Goal: Information Seeking & Learning: Learn about a topic

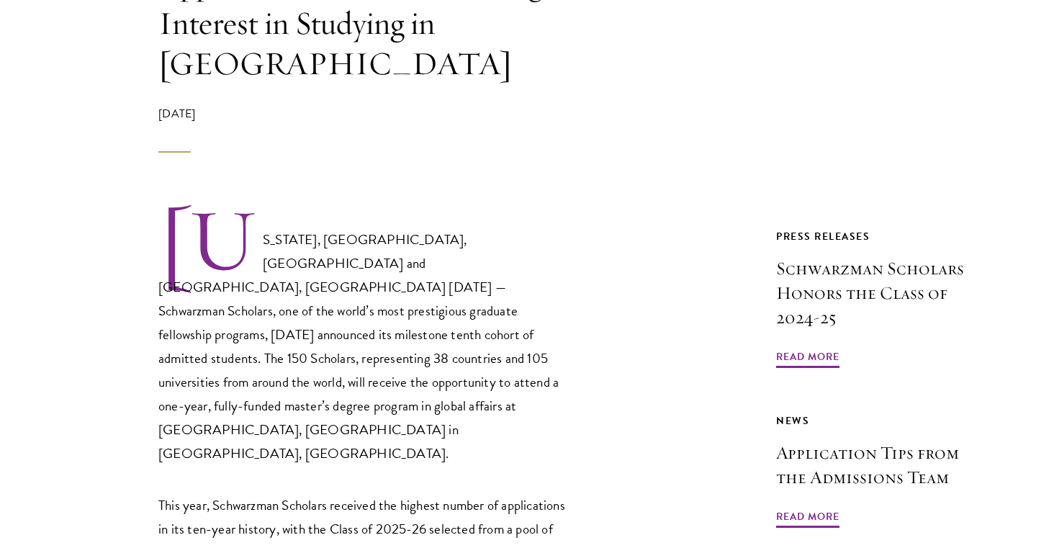
scroll to position [773, 0]
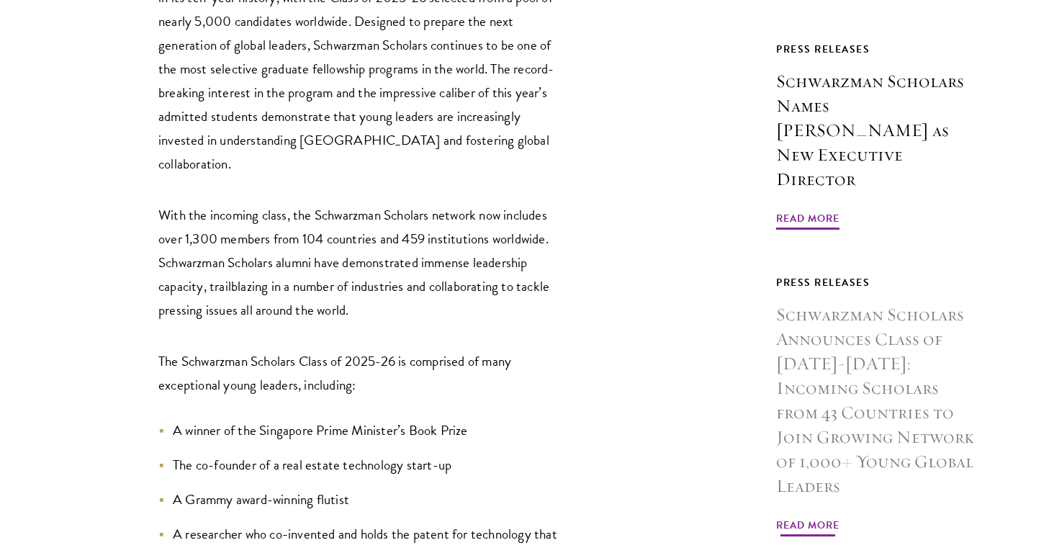
scroll to position [1399, 0]
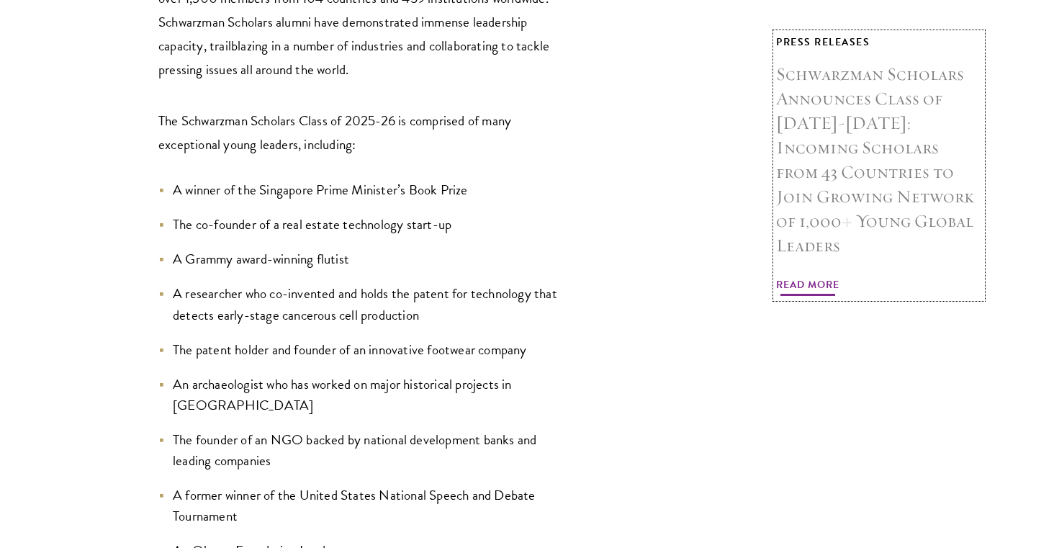
click at [812, 276] on span "Read More" at bounding box center [807, 287] width 63 height 22
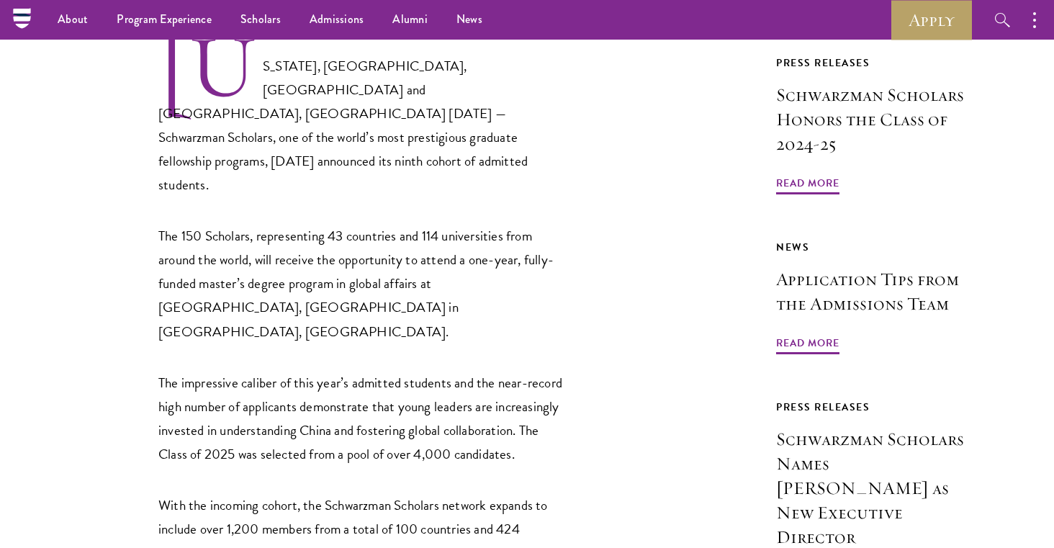
scroll to position [577, 0]
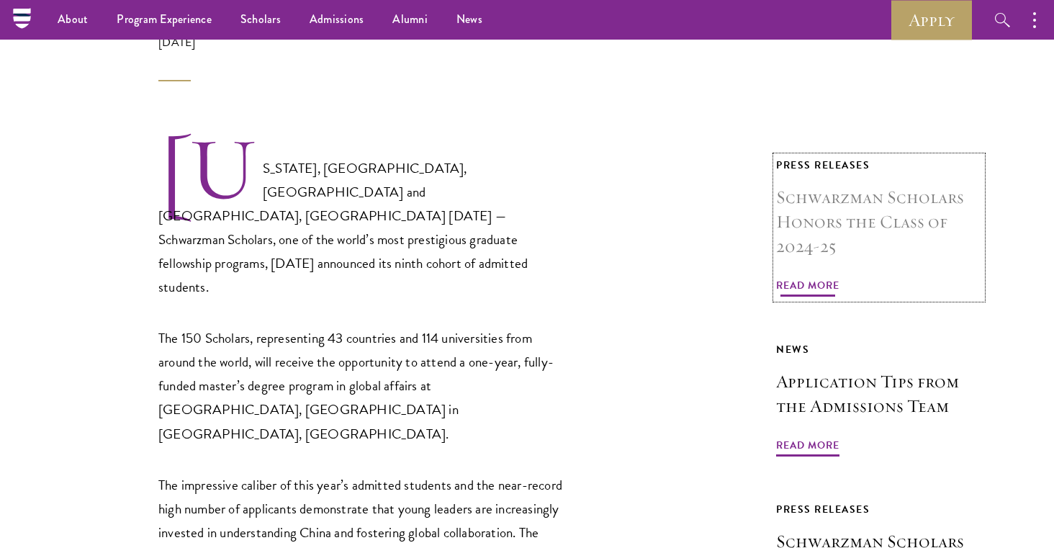
click at [814, 283] on span "Read More" at bounding box center [807, 288] width 63 height 22
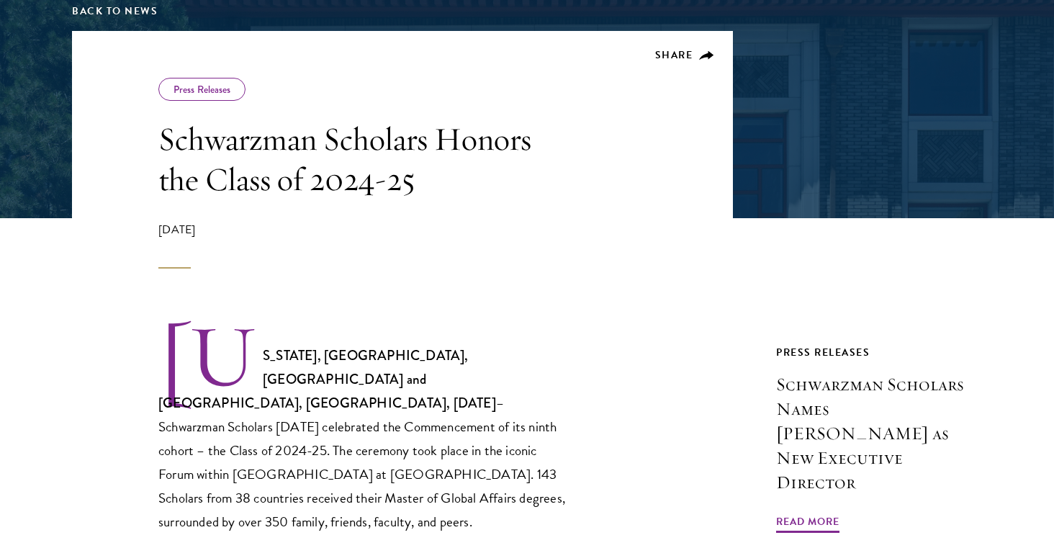
scroll to position [445, 0]
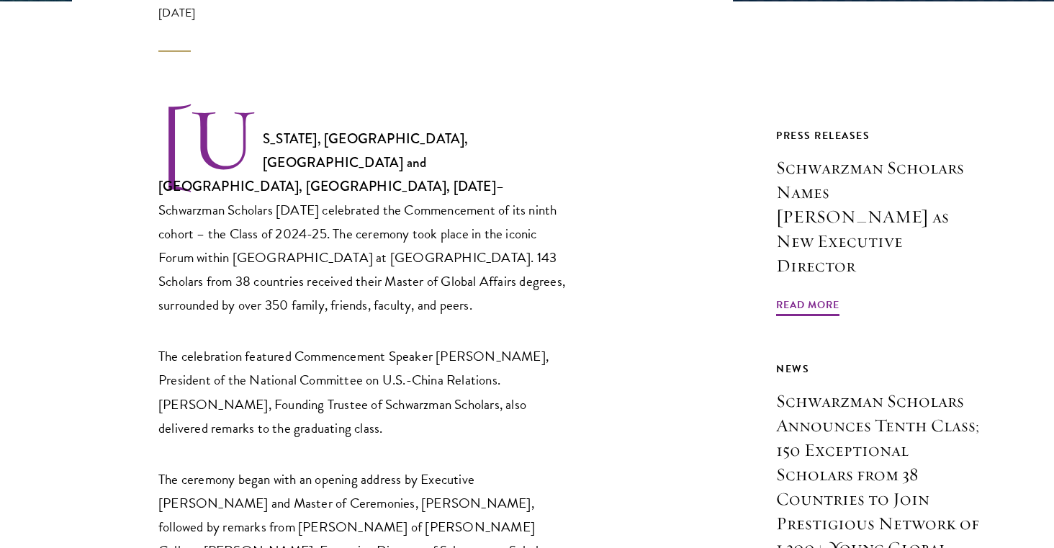
click at [519, 263] on p "NEW YORK, NY, USA and BEIJING, CHINA, June 22, 2025 – Schwarzman Scholars today…" at bounding box center [363, 211] width 411 height 211
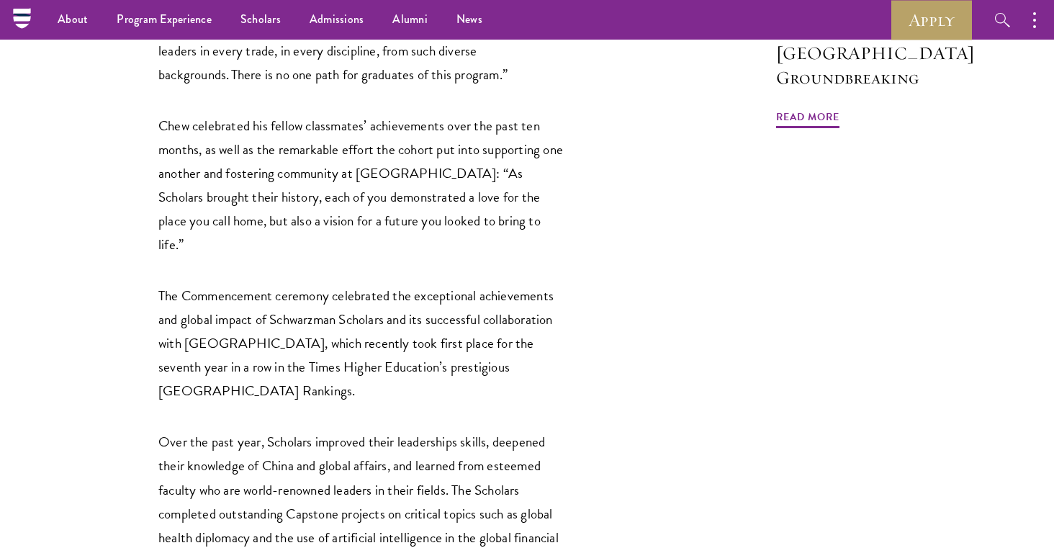
scroll to position [1454, 0]
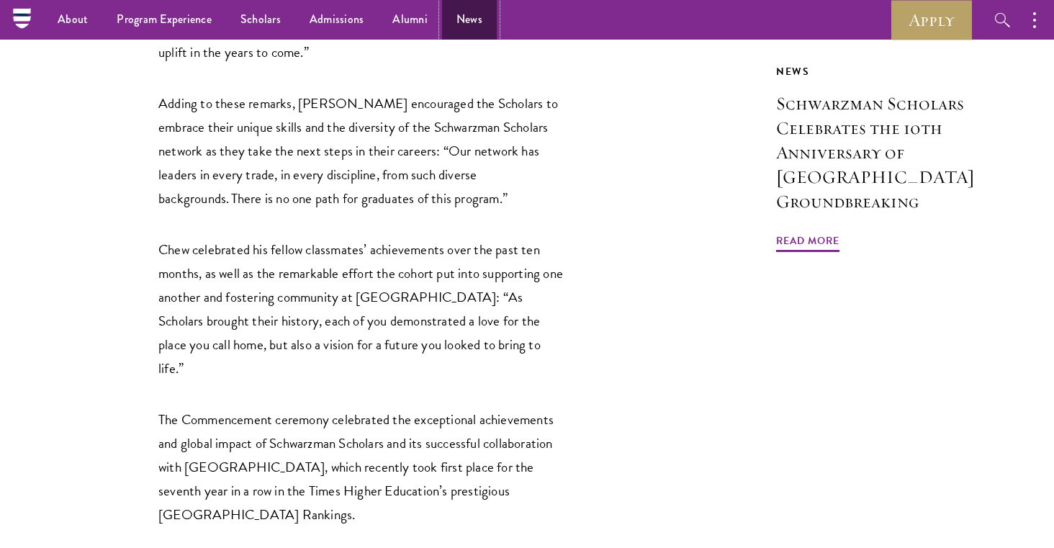
click at [464, 13] on link "News" at bounding box center [469, 20] width 55 height 40
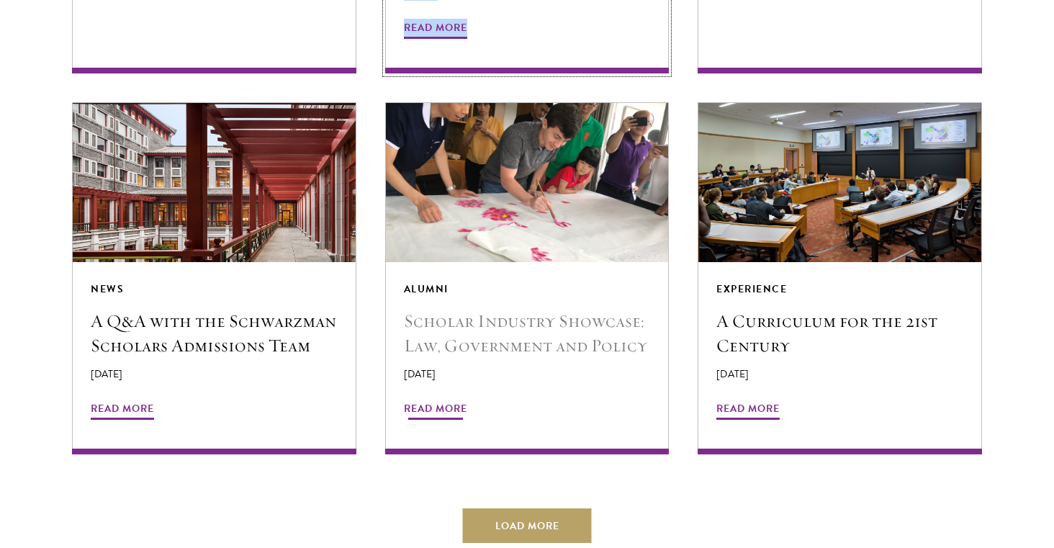
scroll to position [2652, 0]
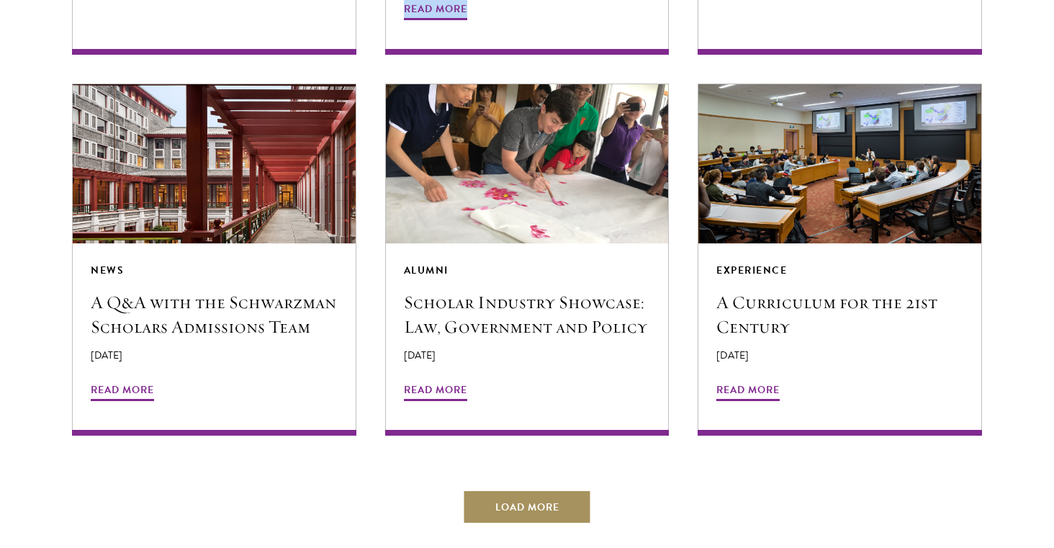
click at [495, 490] on button "Load More" at bounding box center [527, 507] width 129 height 35
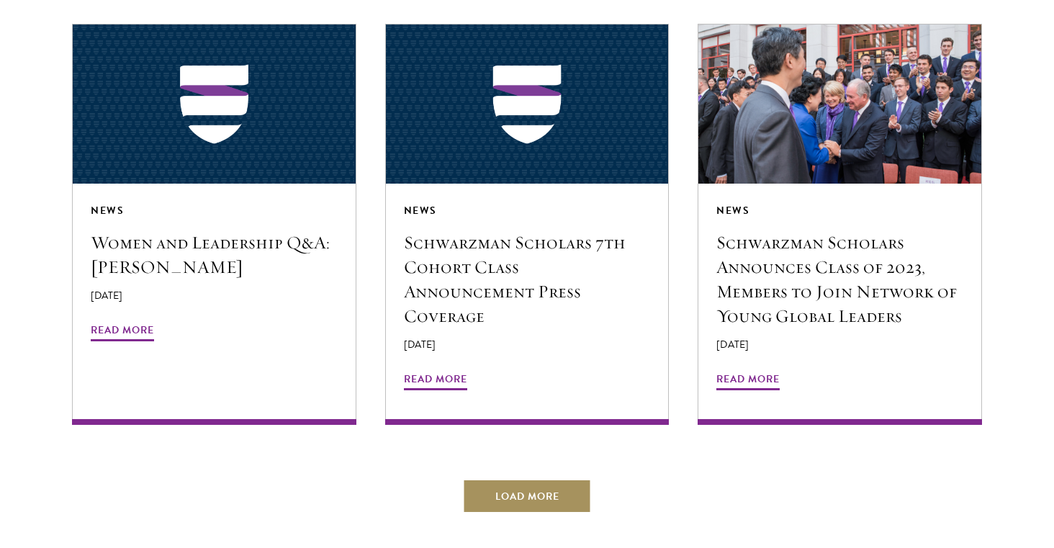
scroll to position [3526, 0]
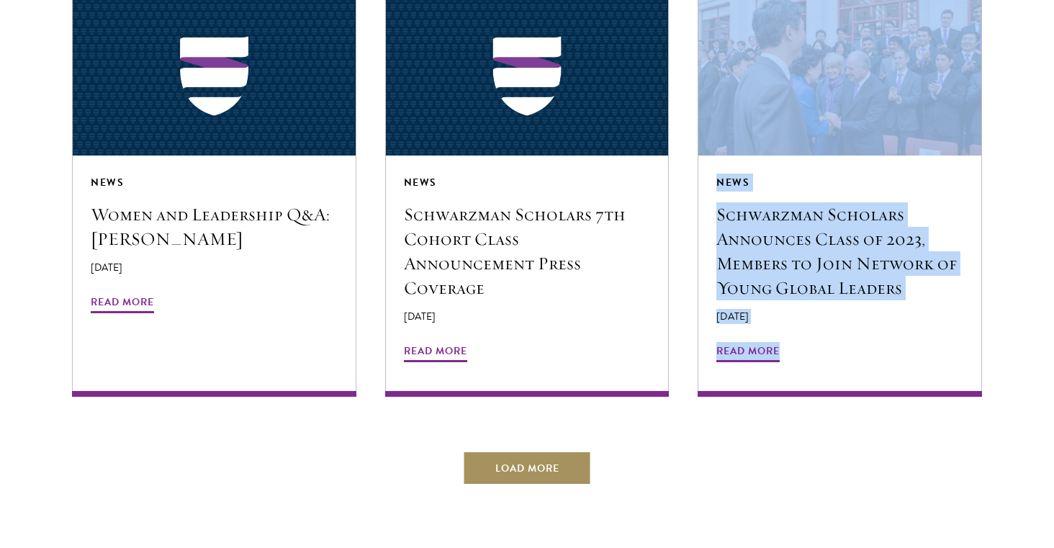
click at [548, 451] on button "Load More" at bounding box center [527, 468] width 129 height 35
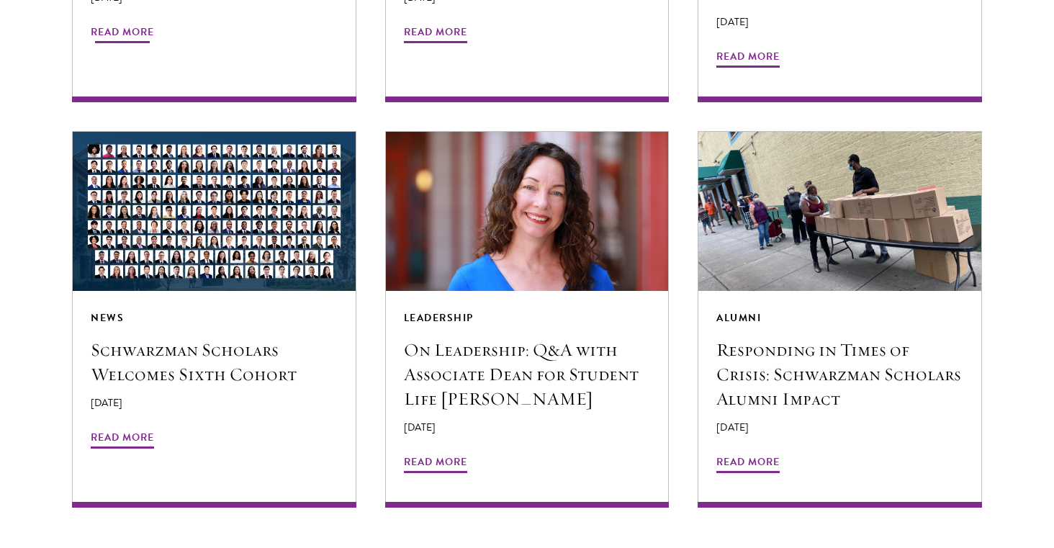
scroll to position [4269, 0]
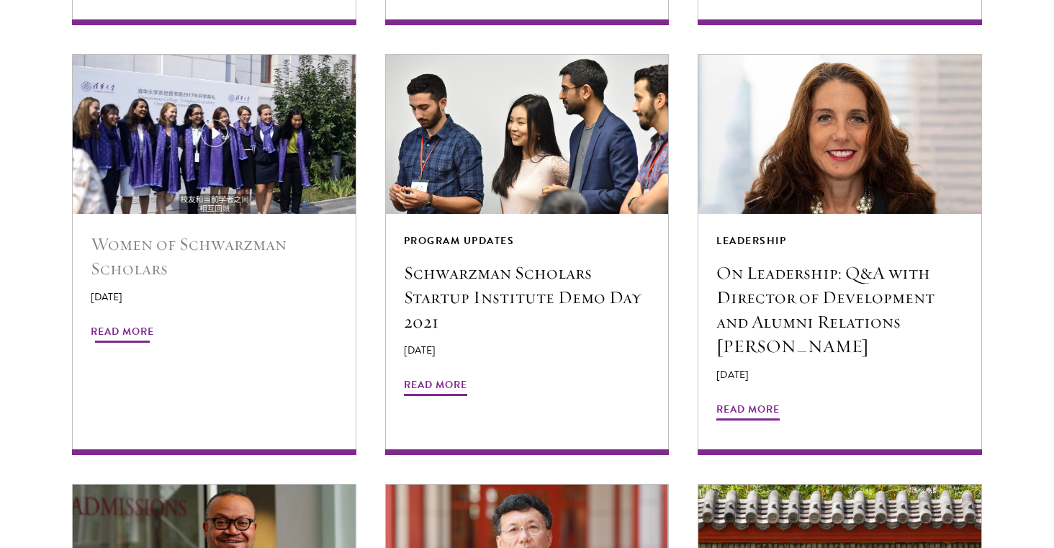
scroll to position [4734, 0]
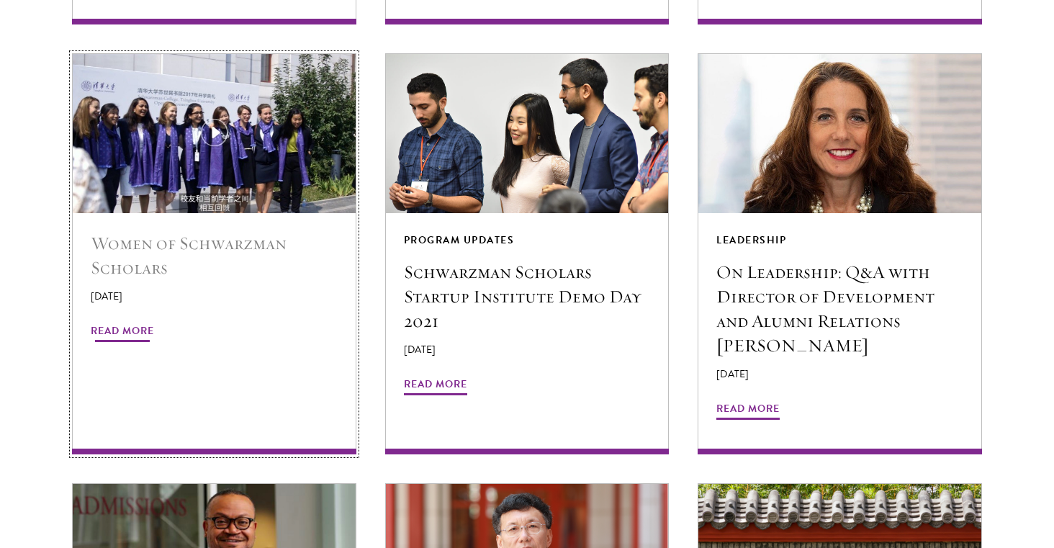
click at [148, 231] on h5 "Women of Schwarzman Scholars" at bounding box center [214, 255] width 247 height 49
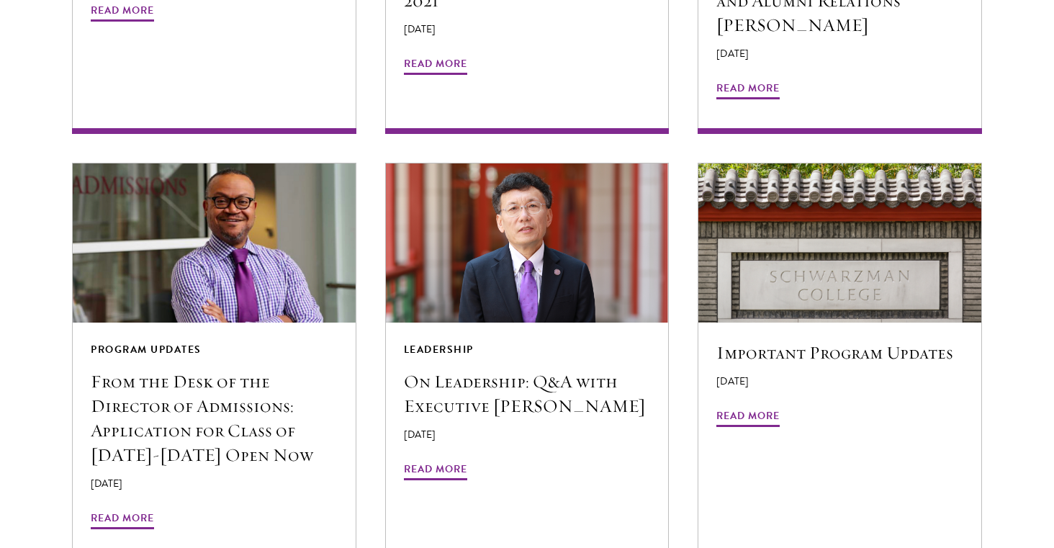
scroll to position [5185, 0]
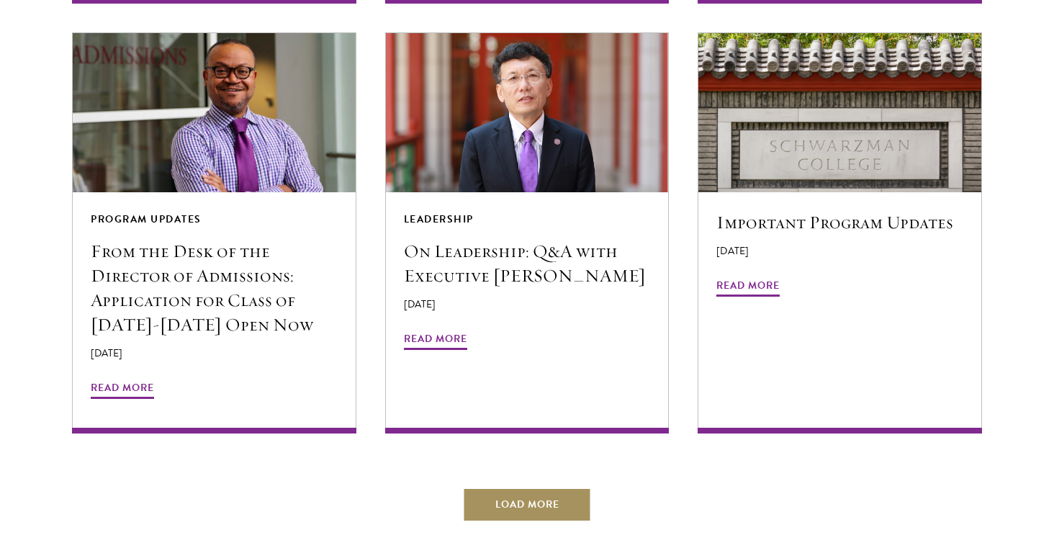
click at [534, 488] on button "Load More" at bounding box center [527, 505] width 129 height 35
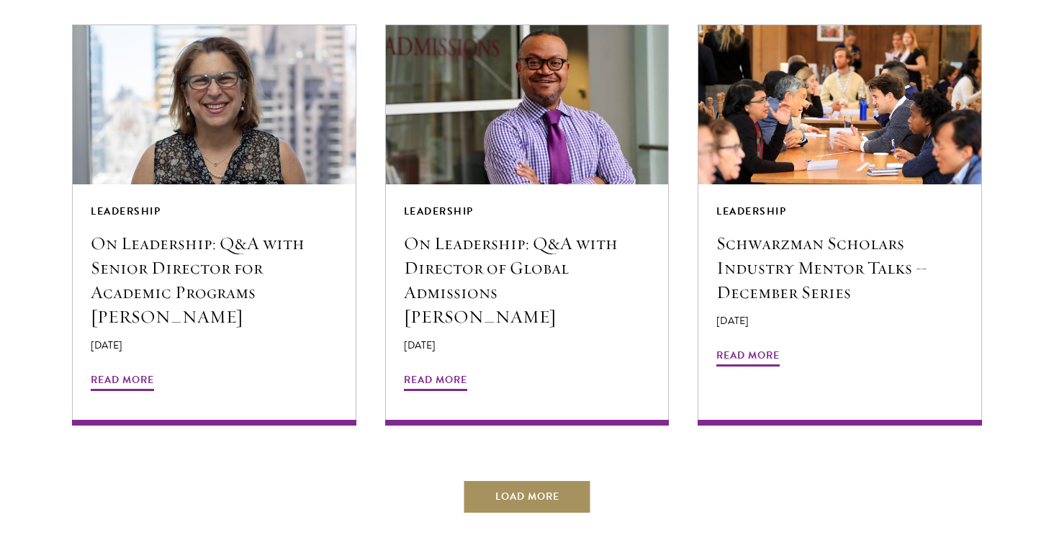
scroll to position [6054, 0]
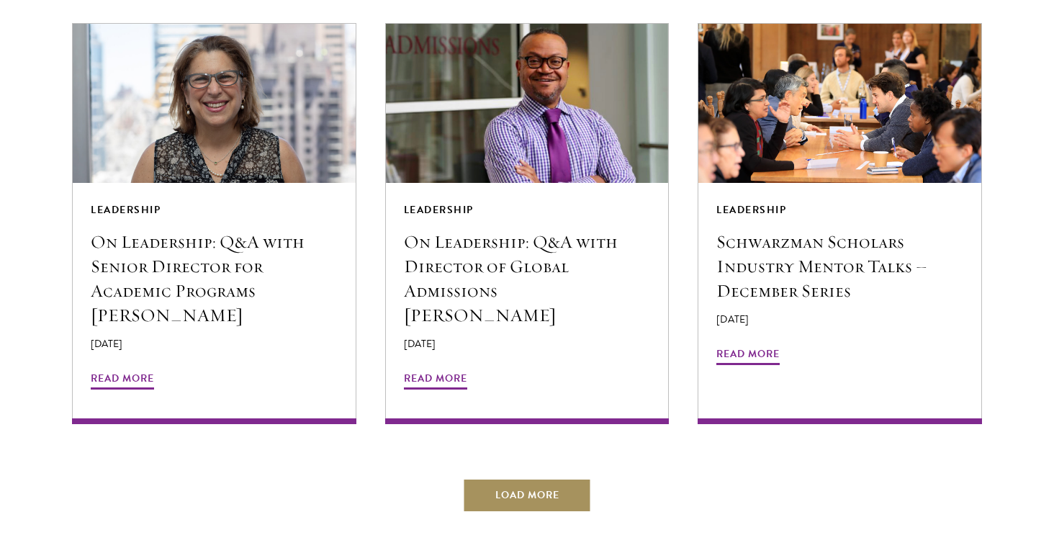
click at [533, 478] on button "Load More" at bounding box center [527, 495] width 129 height 35
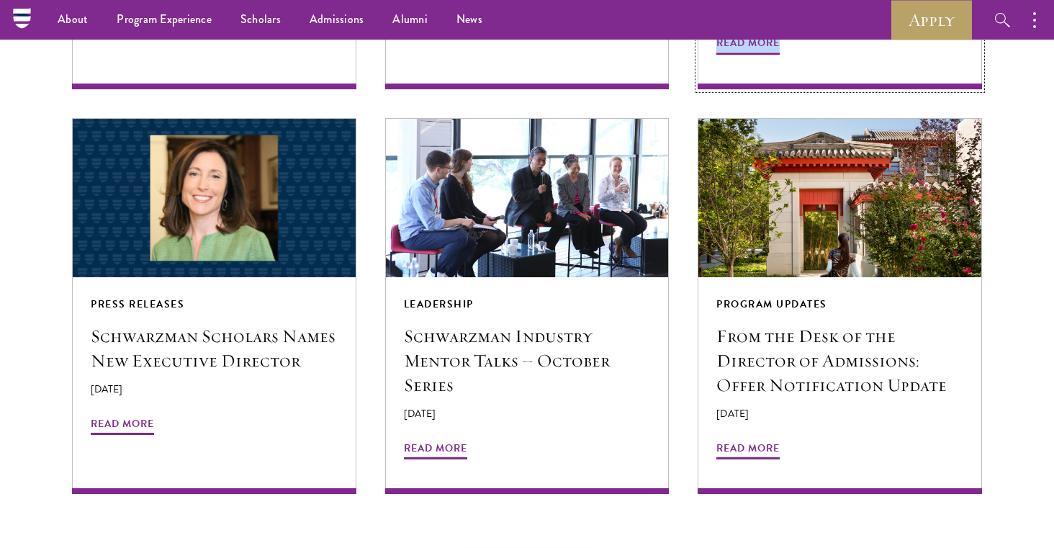
scroll to position [6845, 0]
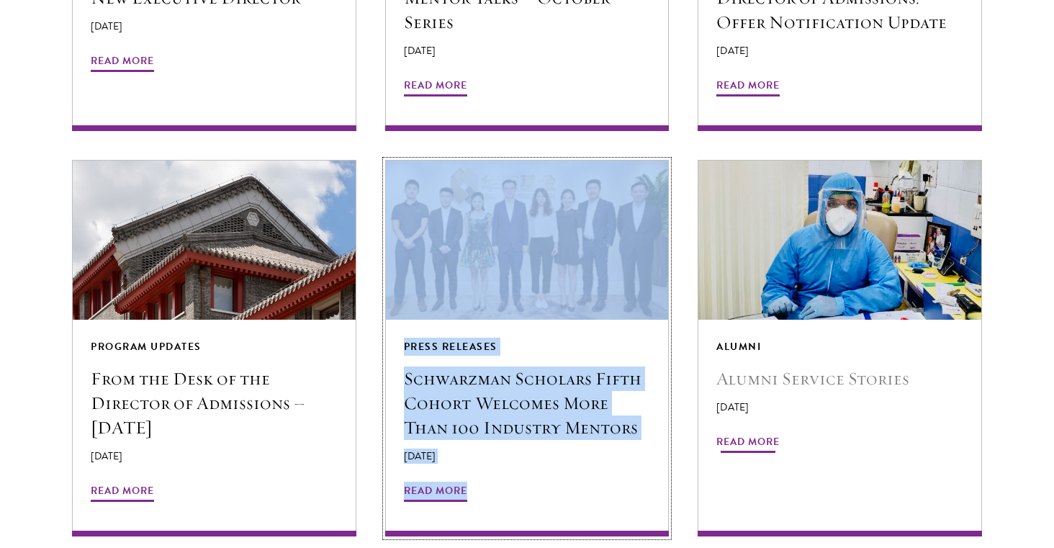
scroll to position [7762, 0]
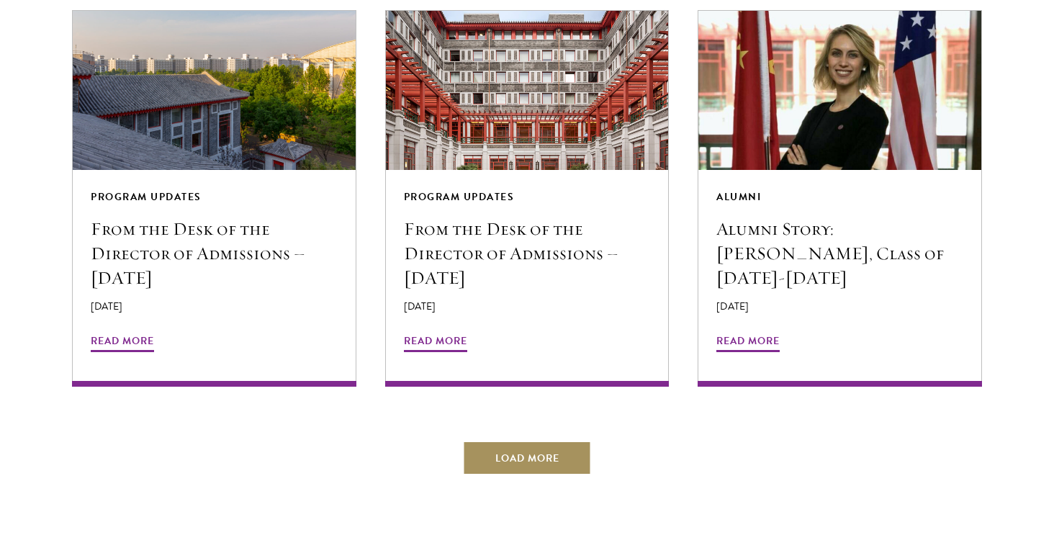
click at [526, 441] on button "Load More" at bounding box center [527, 458] width 129 height 35
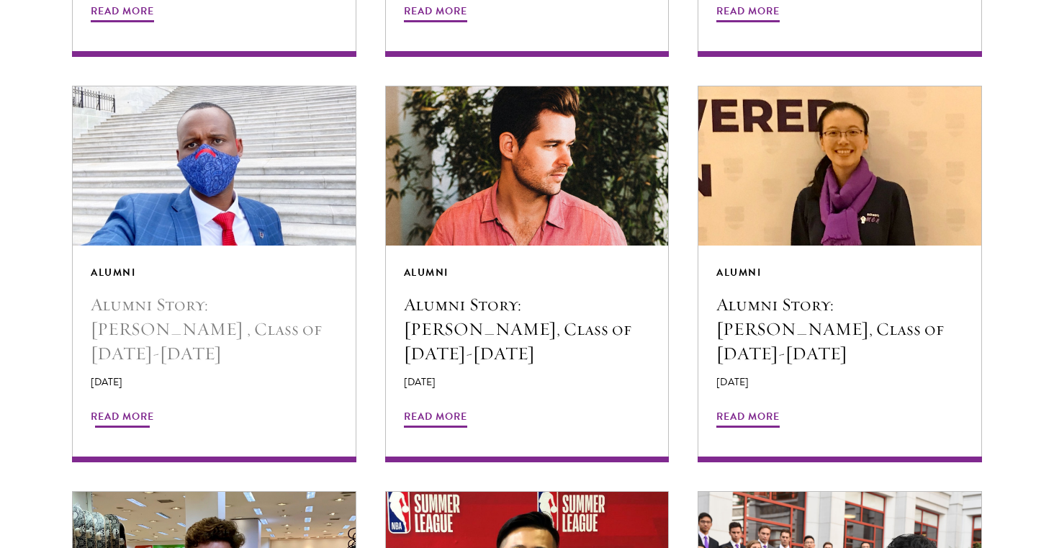
scroll to position [8092, 0]
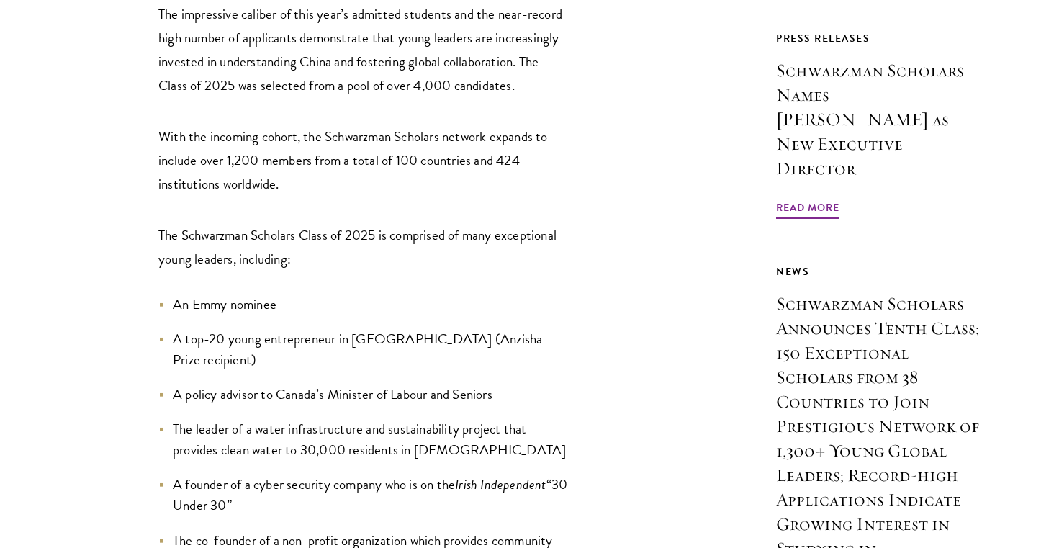
scroll to position [1055, 0]
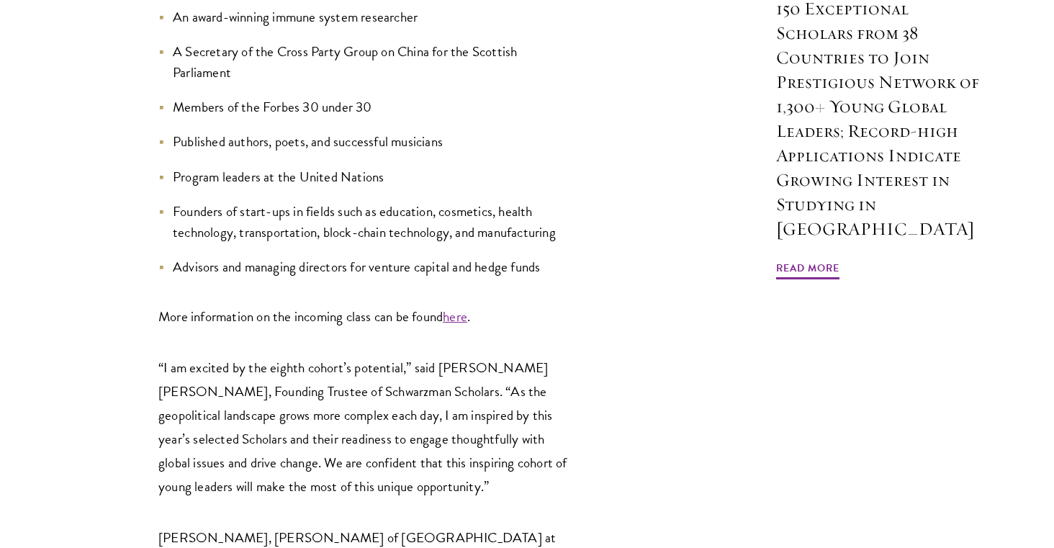
scroll to position [1397, 0]
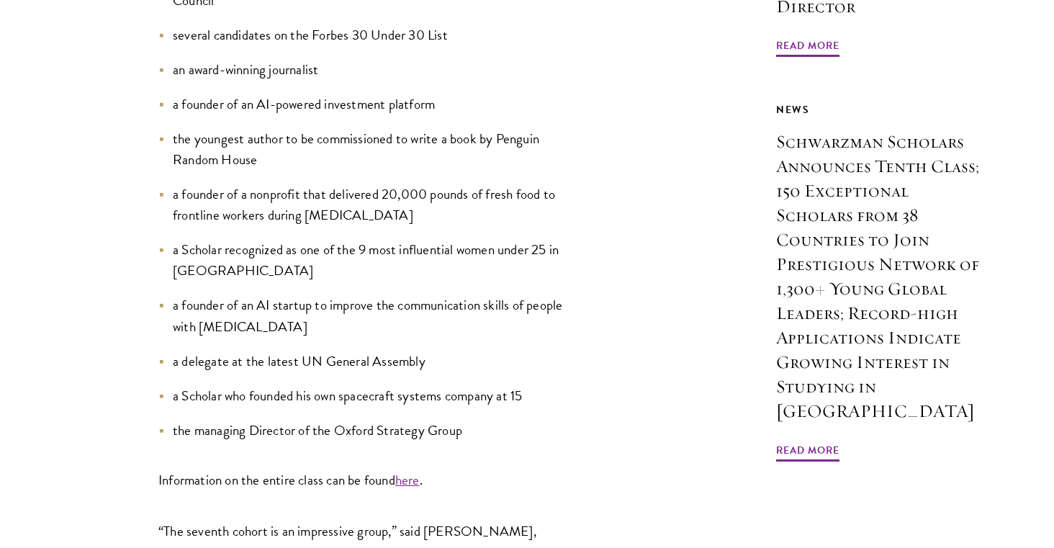
scroll to position [1195, 0]
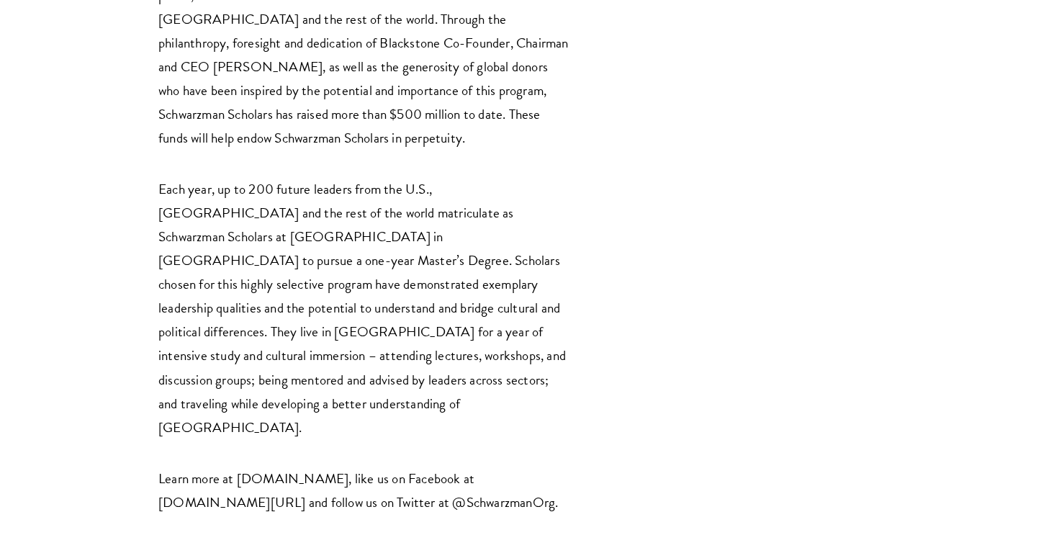
scroll to position [1686, 0]
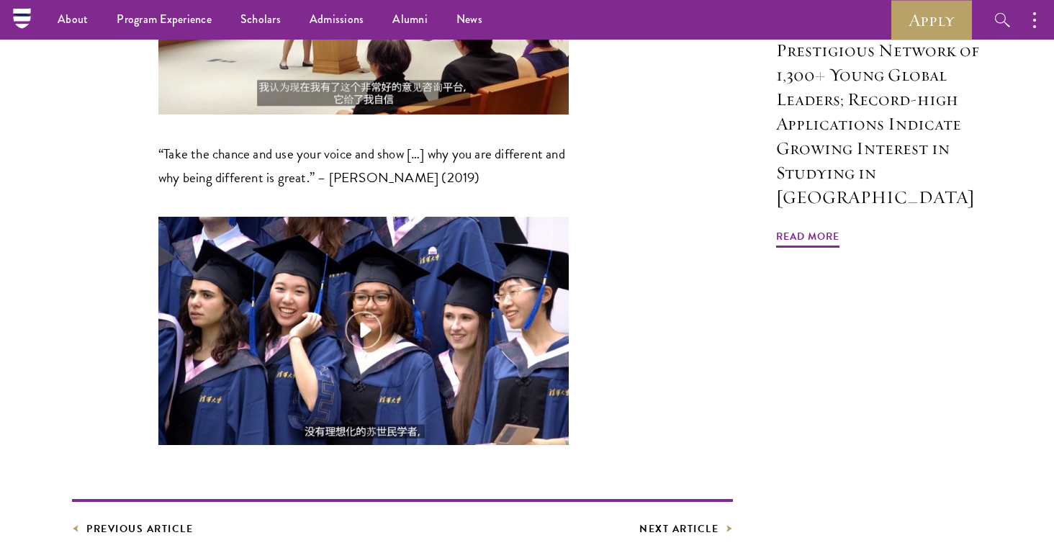
scroll to position [1211, 0]
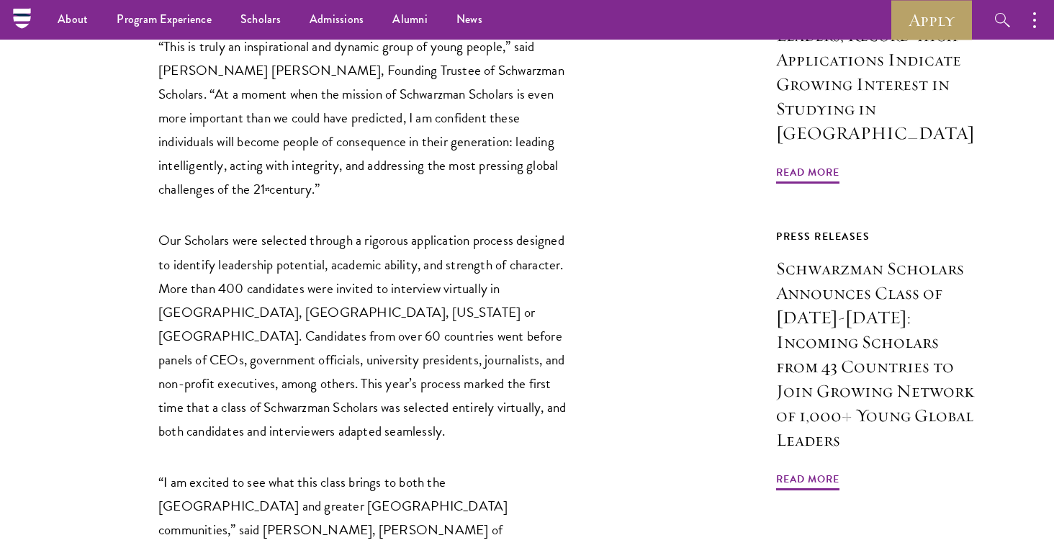
scroll to position [811, 0]
